Goal: Task Accomplishment & Management: Use online tool/utility

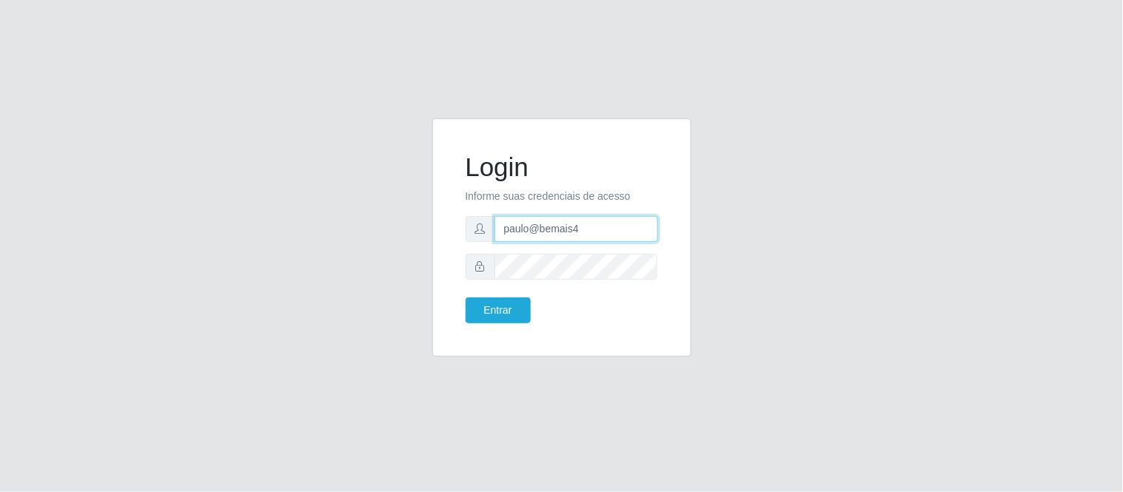
click at [515, 220] on input "paulo@bemais4" at bounding box center [576, 229] width 164 height 26
click at [396, 225] on div "Login Informe suas credenciais de acesso paulo@bemais4 Entrar" at bounding box center [562, 246] width 844 height 256
type input "[EMAIL_ADDRESS][DOMAIN_NAME]"
click at [465, 297] on button "Entrar" at bounding box center [497, 310] width 65 height 26
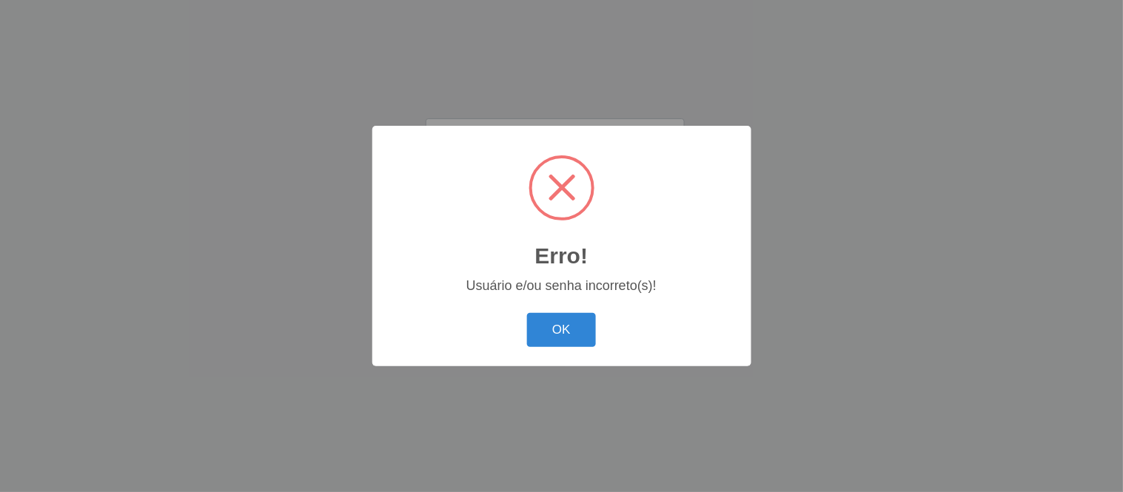
click at [854, 198] on div "Erro! × Usuário e/ou senha incorreto(s)! OK Cancel" at bounding box center [561, 246] width 1123 height 492
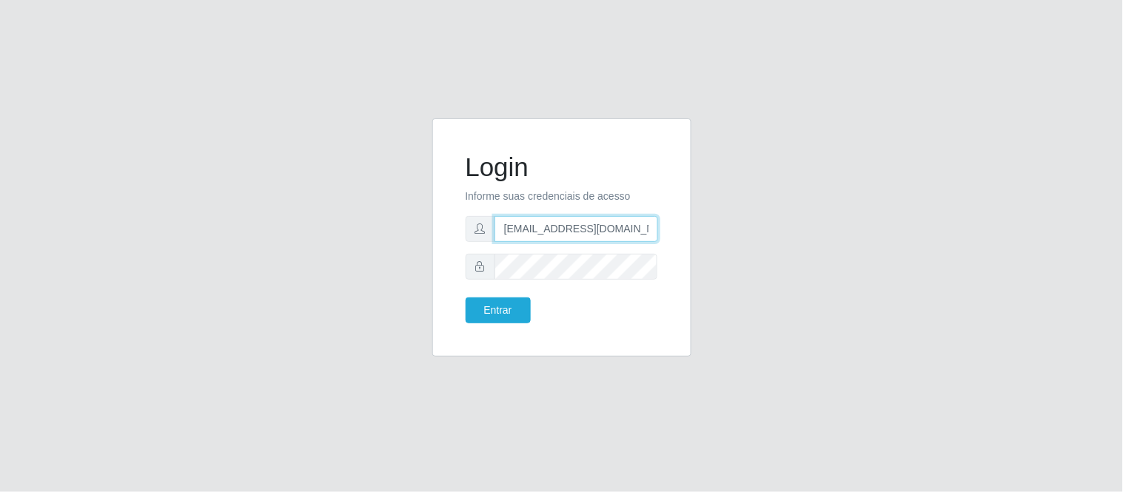
drag, startPoint x: 645, startPoint y: 229, endPoint x: 472, endPoint y: 238, distance: 172.6
click at [472, 238] on div "[EMAIL_ADDRESS][DOMAIN_NAME]" at bounding box center [561, 229] width 192 height 26
type input "juliomarques@extrabom"
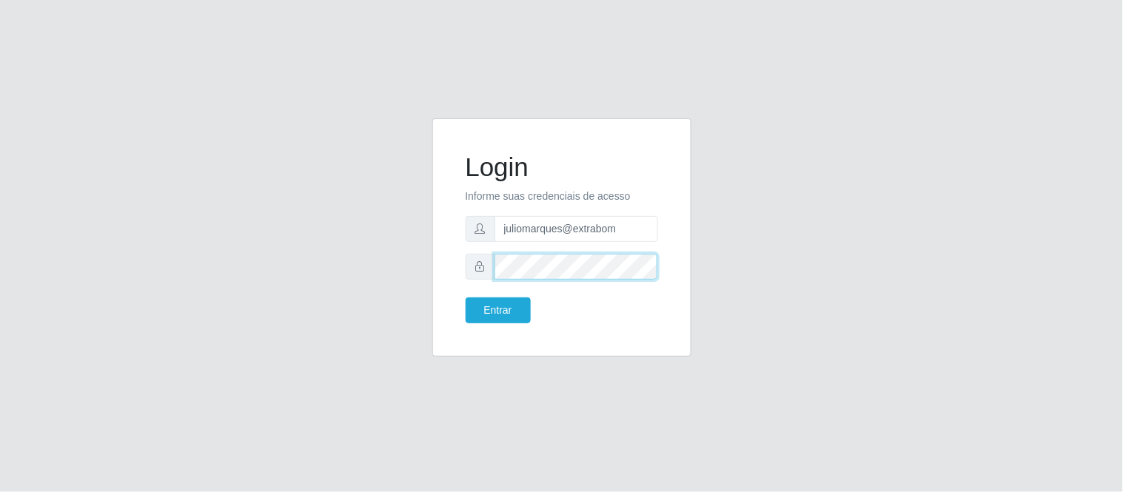
click at [488, 285] on form "Login Informe suas credenciais de acesso juliomarques@extrabom Entrar" at bounding box center [561, 238] width 192 height 172
click at [465, 297] on button "Entrar" at bounding box center [497, 310] width 65 height 26
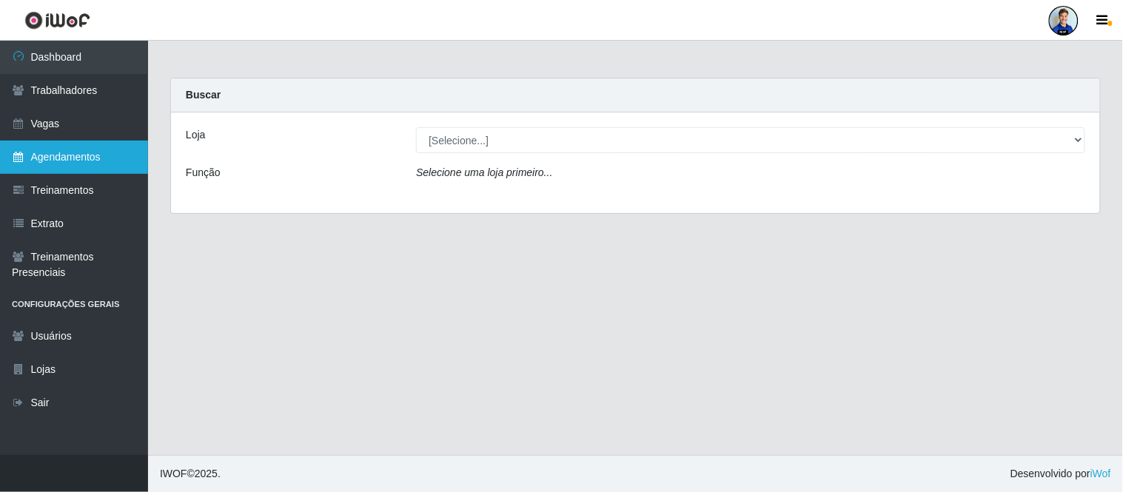
click at [36, 156] on link "Agendamentos" at bounding box center [74, 157] width 148 height 33
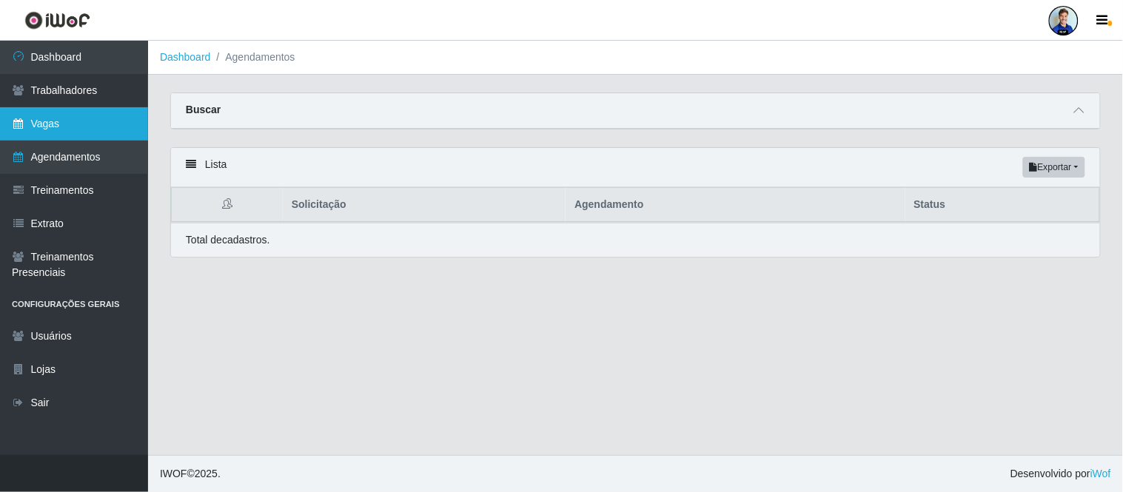
click at [96, 120] on link "Vagas" at bounding box center [74, 123] width 148 height 33
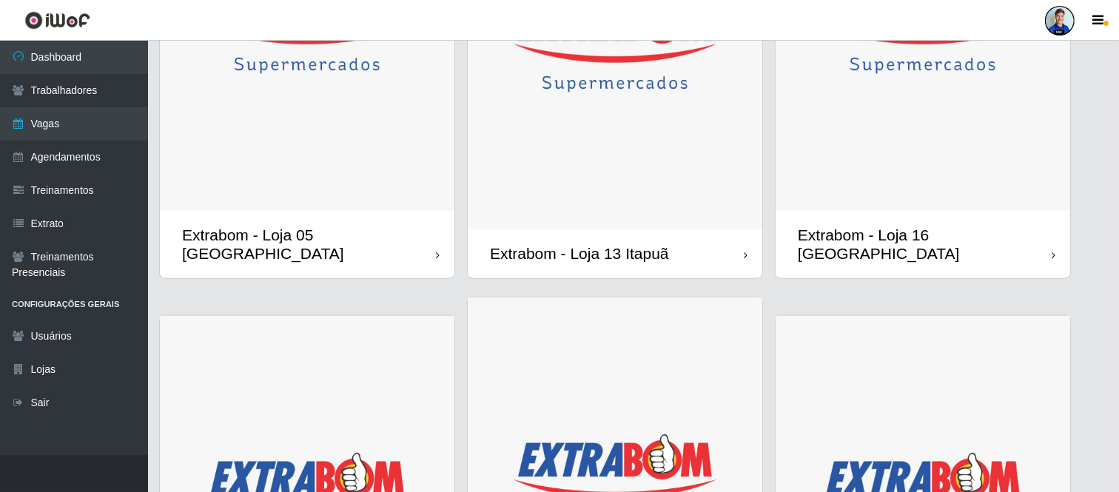
scroll to position [1069, 0]
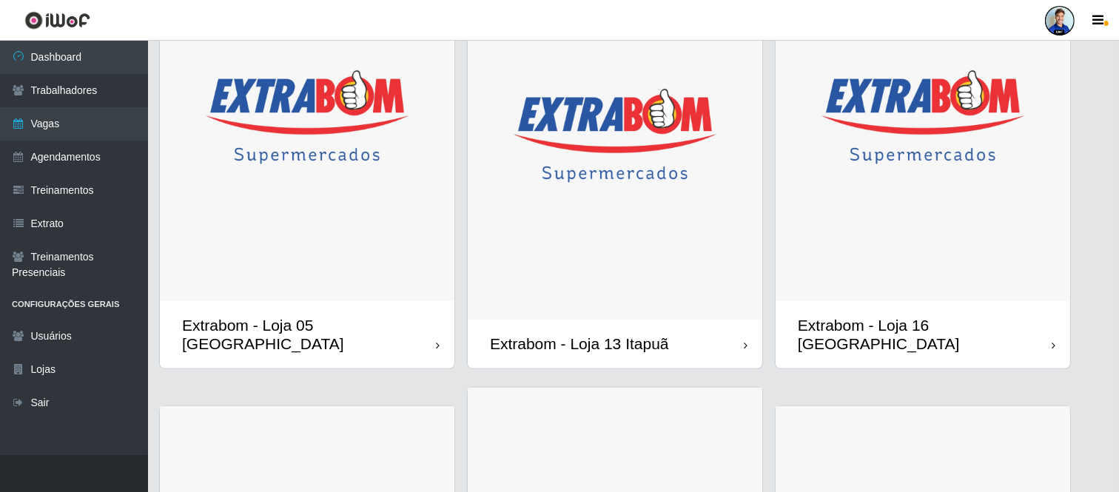
click at [366, 171] on img at bounding box center [307, 117] width 295 height 369
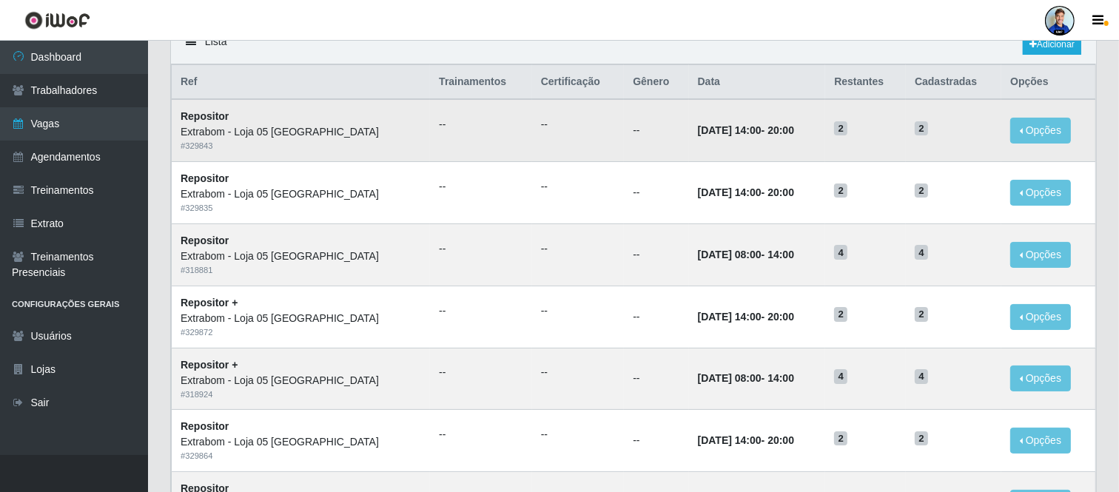
scroll to position [762, 0]
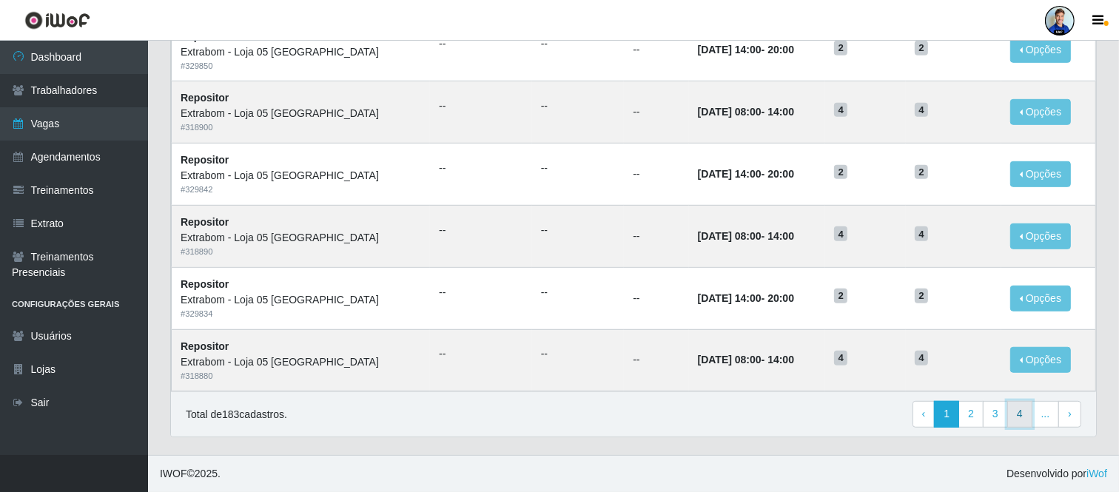
click at [1014, 417] on link "4" at bounding box center [1019, 414] width 25 height 27
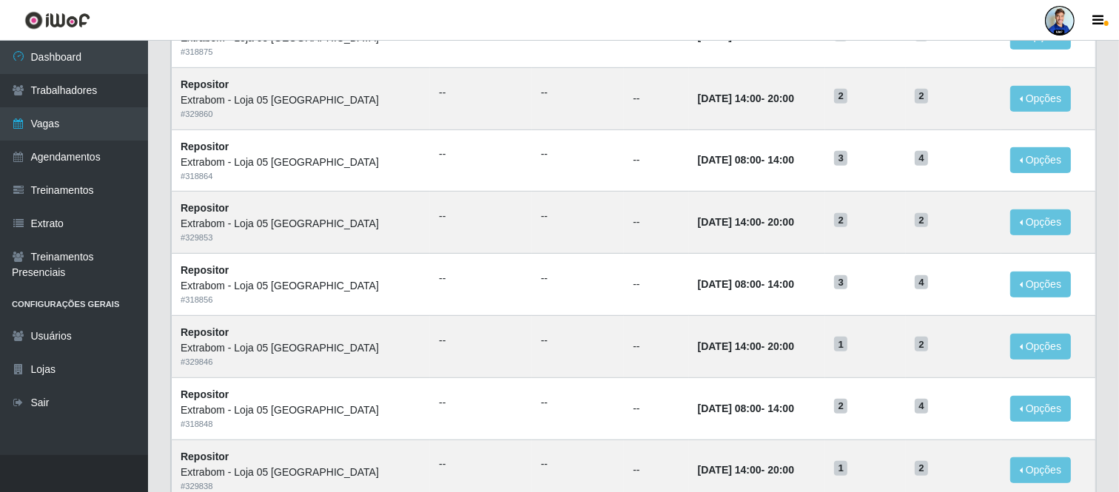
scroll to position [762, 0]
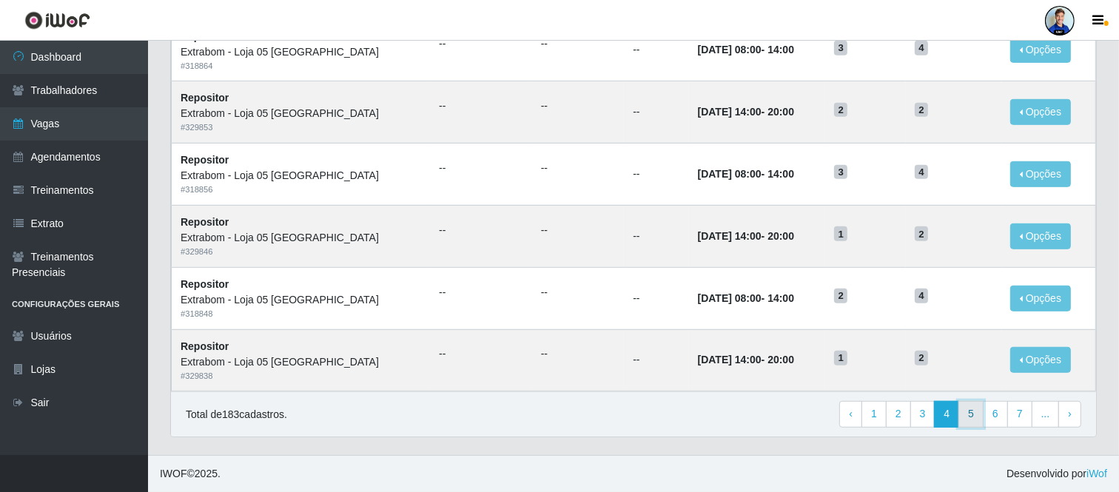
click at [967, 419] on link "5" at bounding box center [970, 414] width 25 height 27
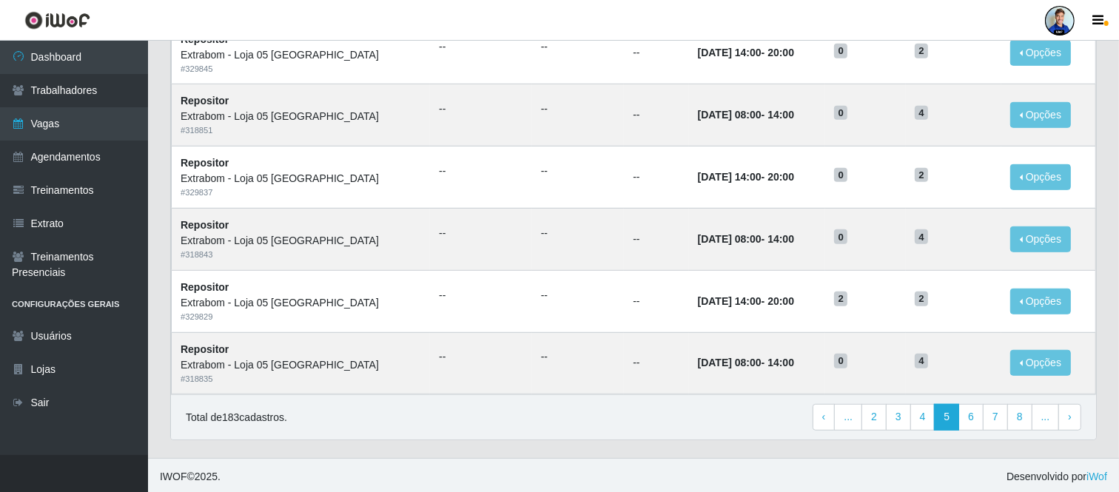
scroll to position [762, 0]
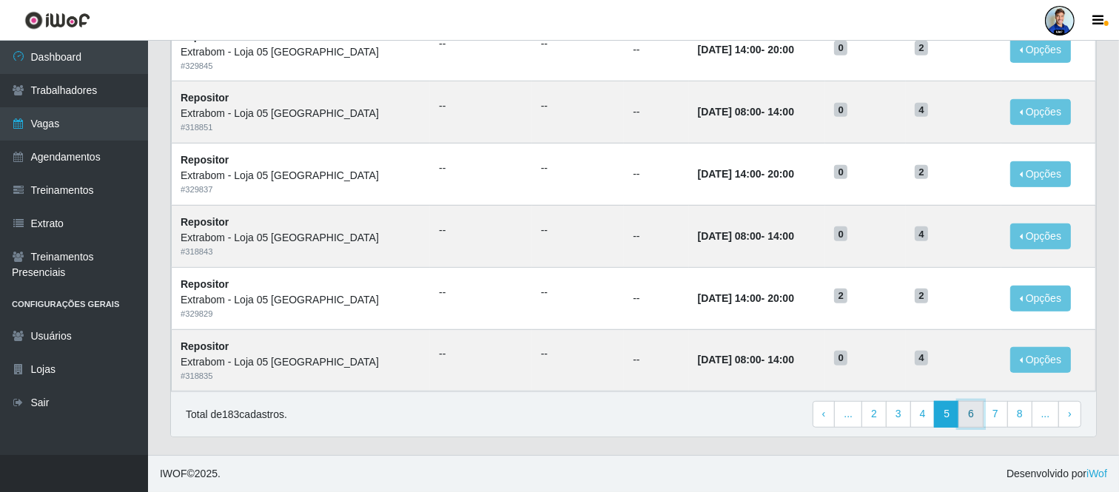
click at [980, 428] on link "6" at bounding box center [970, 414] width 25 height 27
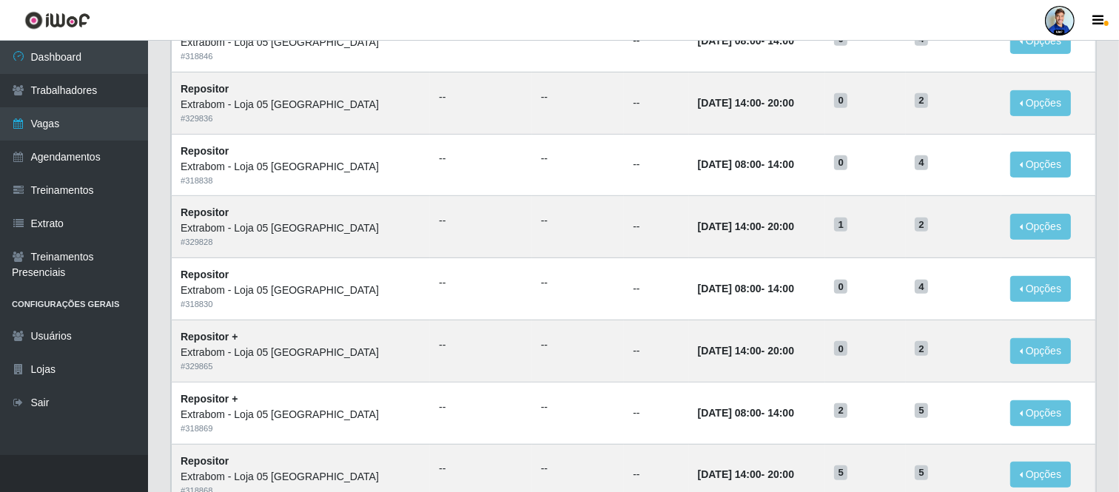
scroll to position [762, 0]
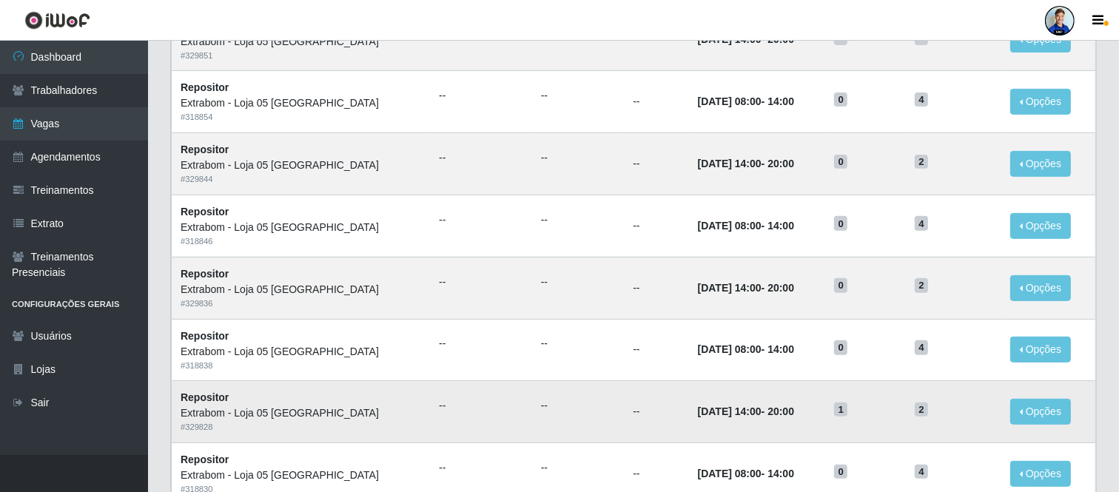
scroll to position [471, 0]
